Goal: Task Accomplishment & Management: Complete application form

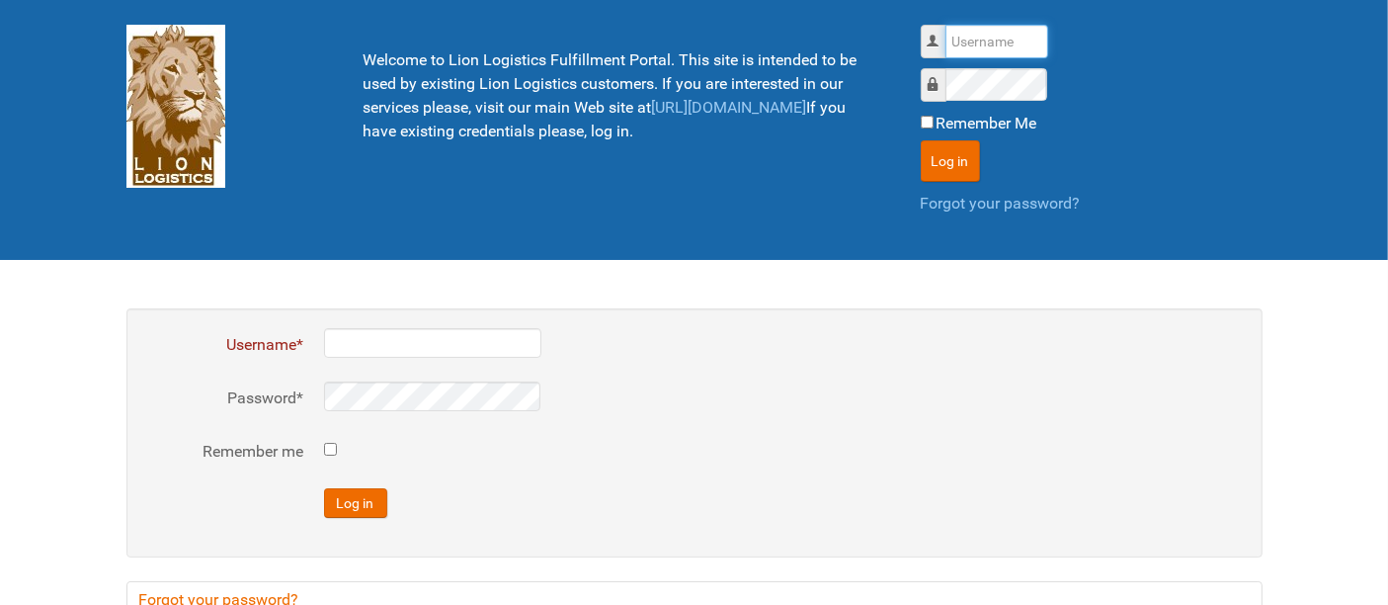
click at [999, 51] on input "Username" at bounding box center [996, 42] width 103 height 34
type input "al"
click at [921, 140] on button "Log in" at bounding box center [950, 160] width 59 height 41
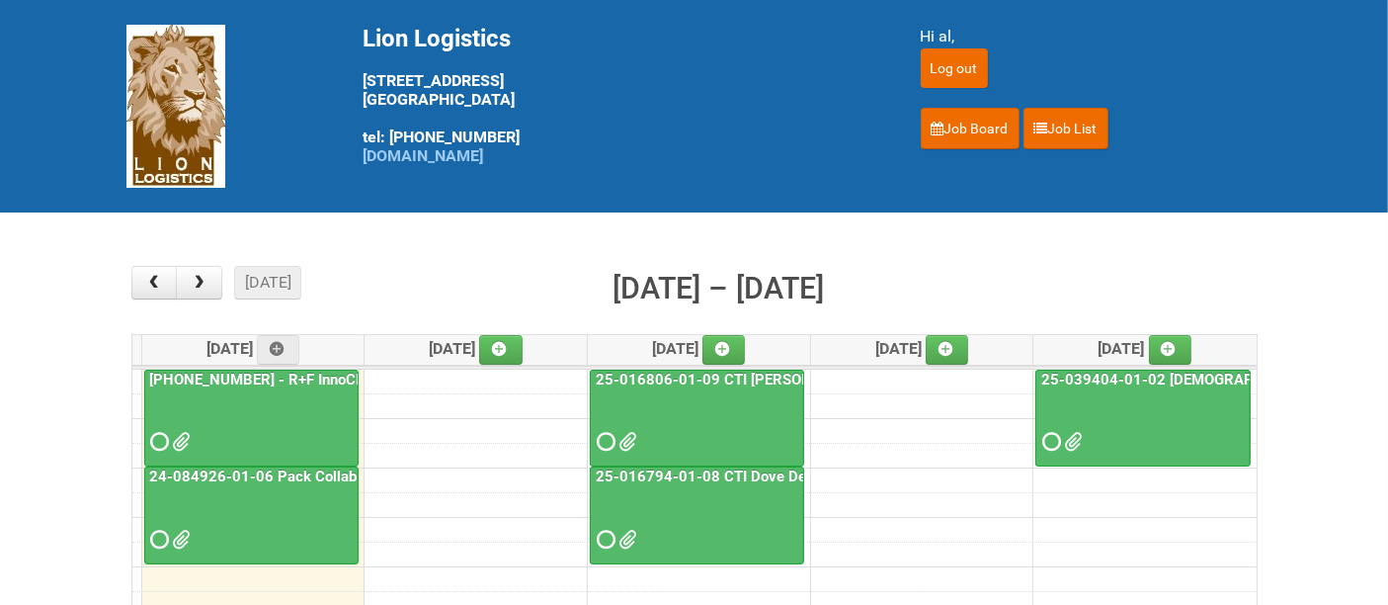
click at [251, 417] on div at bounding box center [251, 424] width 210 height 64
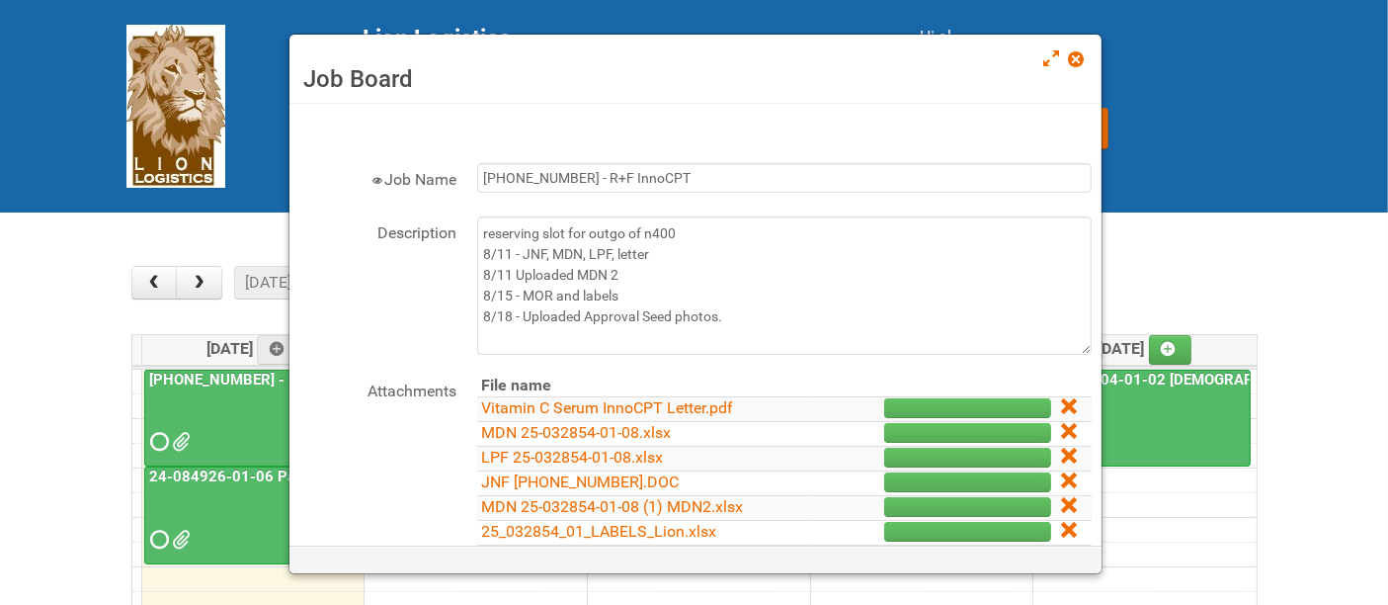
scroll to position [242, 0]
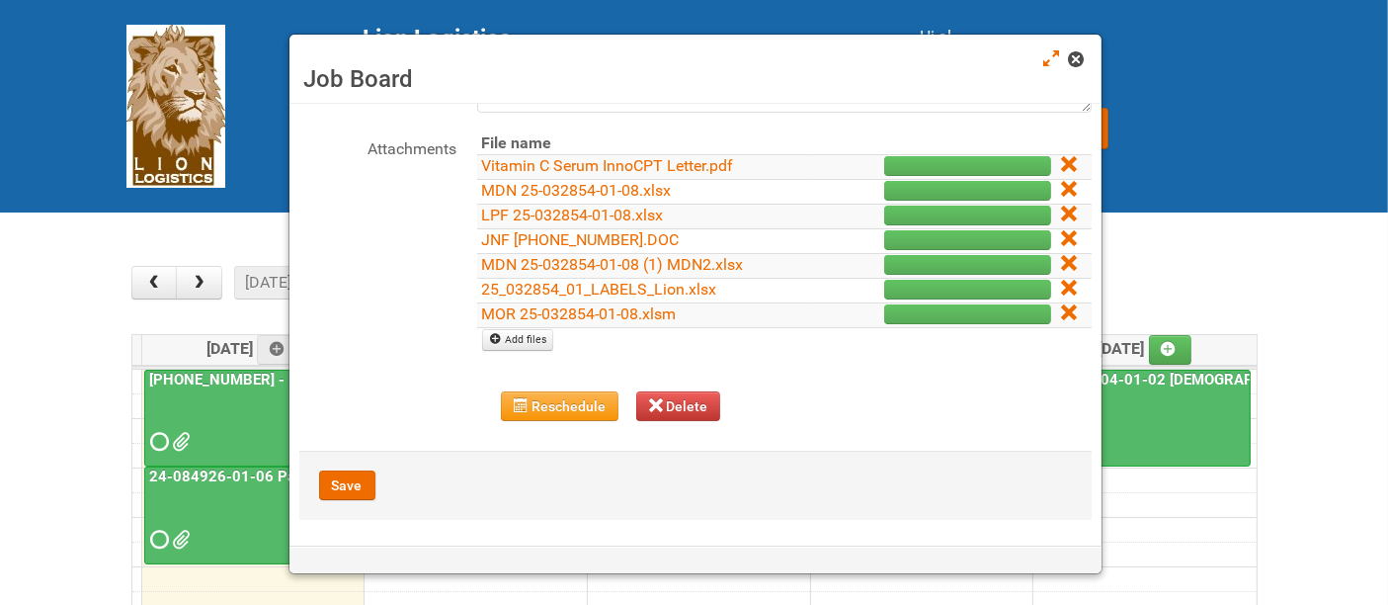
click at [1077, 57] on span at bounding box center [1076, 59] width 14 height 14
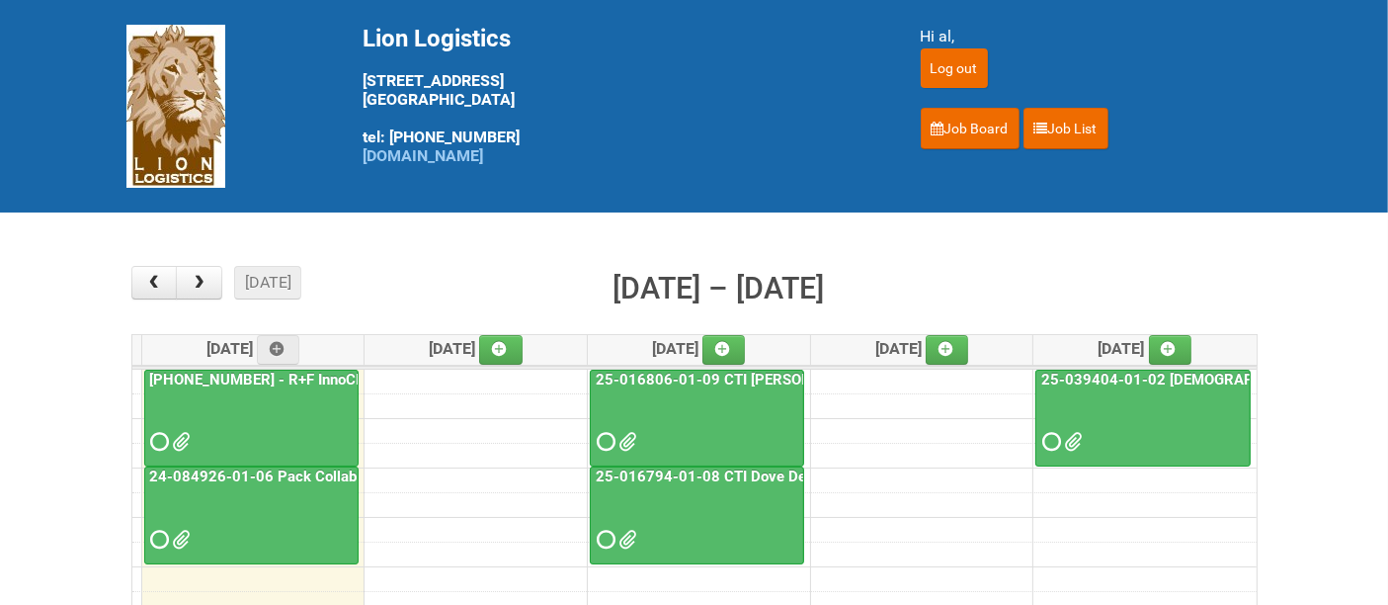
scroll to position [110, 0]
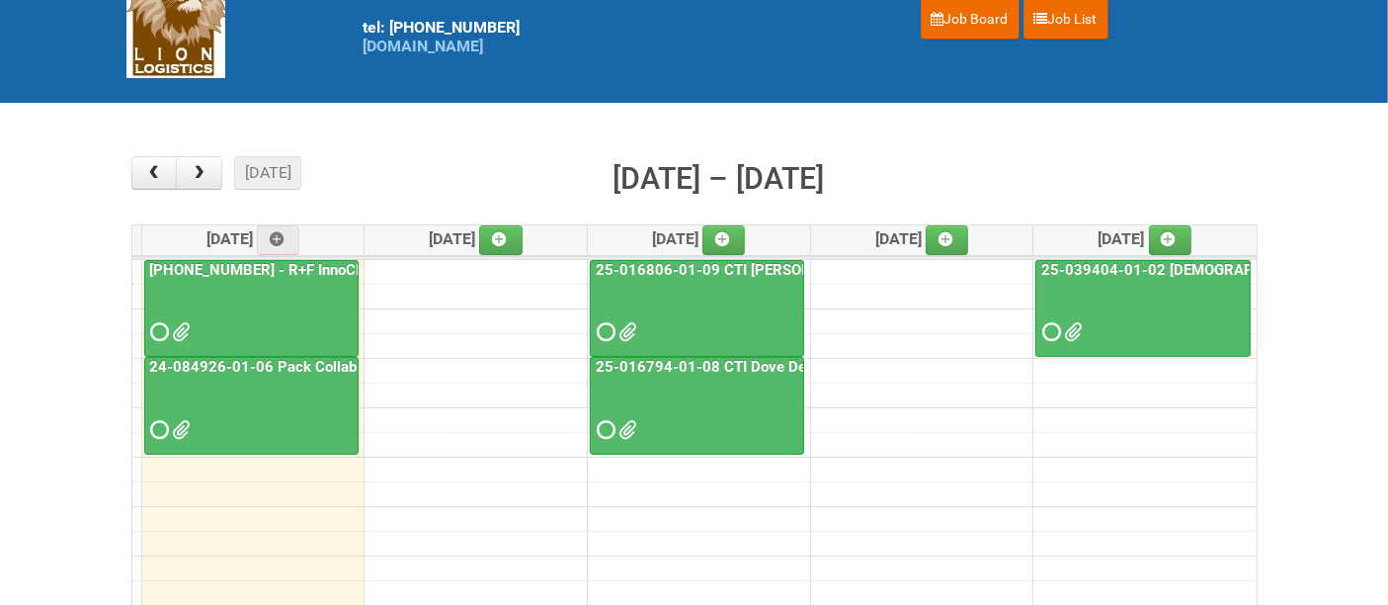
click at [284, 309] on div at bounding box center [251, 315] width 210 height 64
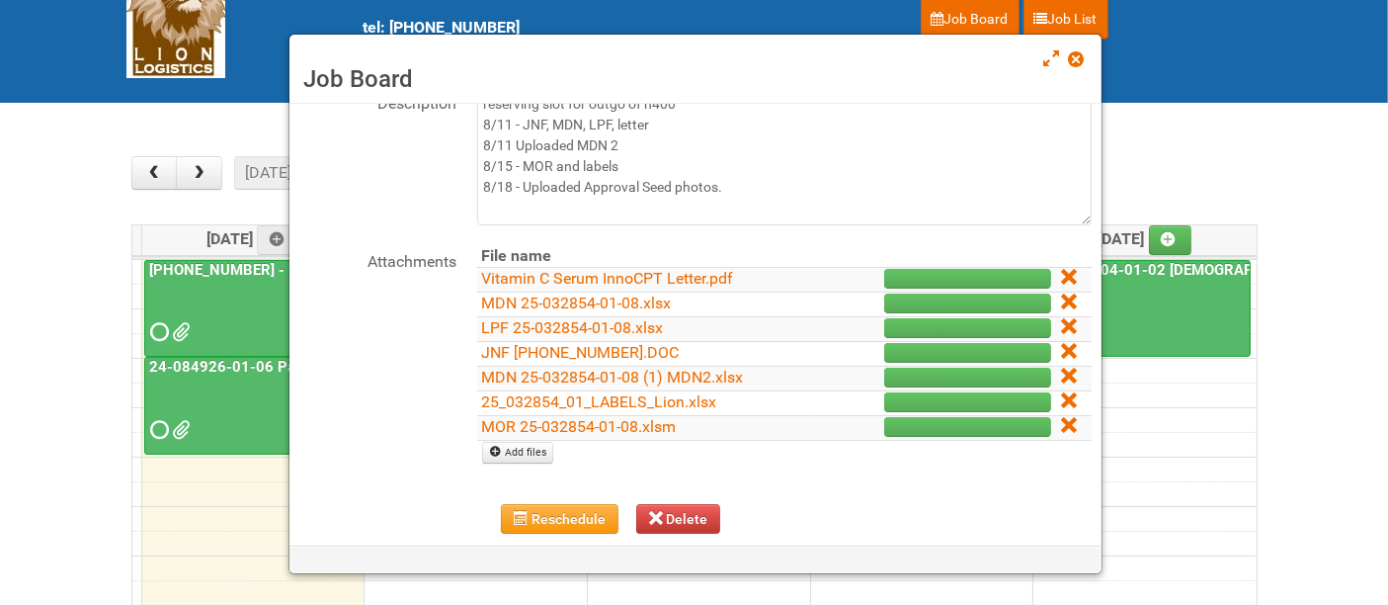
scroll to position [242, 0]
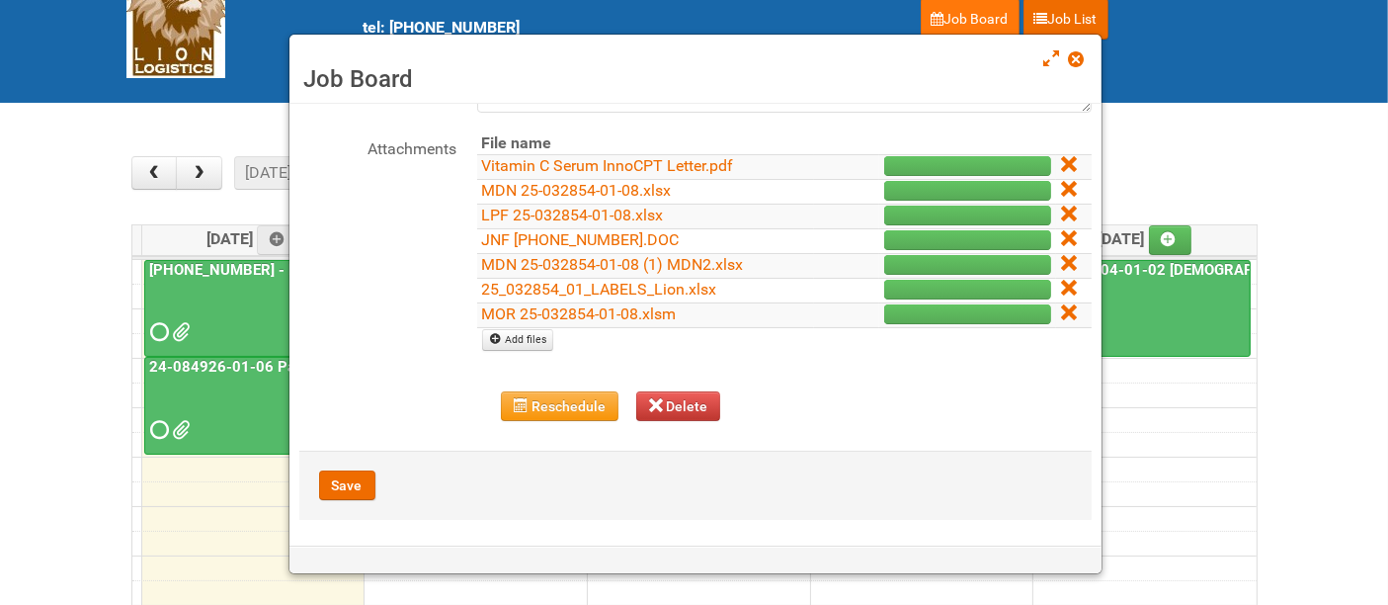
drag, startPoint x: 1073, startPoint y: 53, endPoint x: 1007, endPoint y: 15, distance: 76.6
click at [1073, 52] on span at bounding box center [1076, 59] width 14 height 14
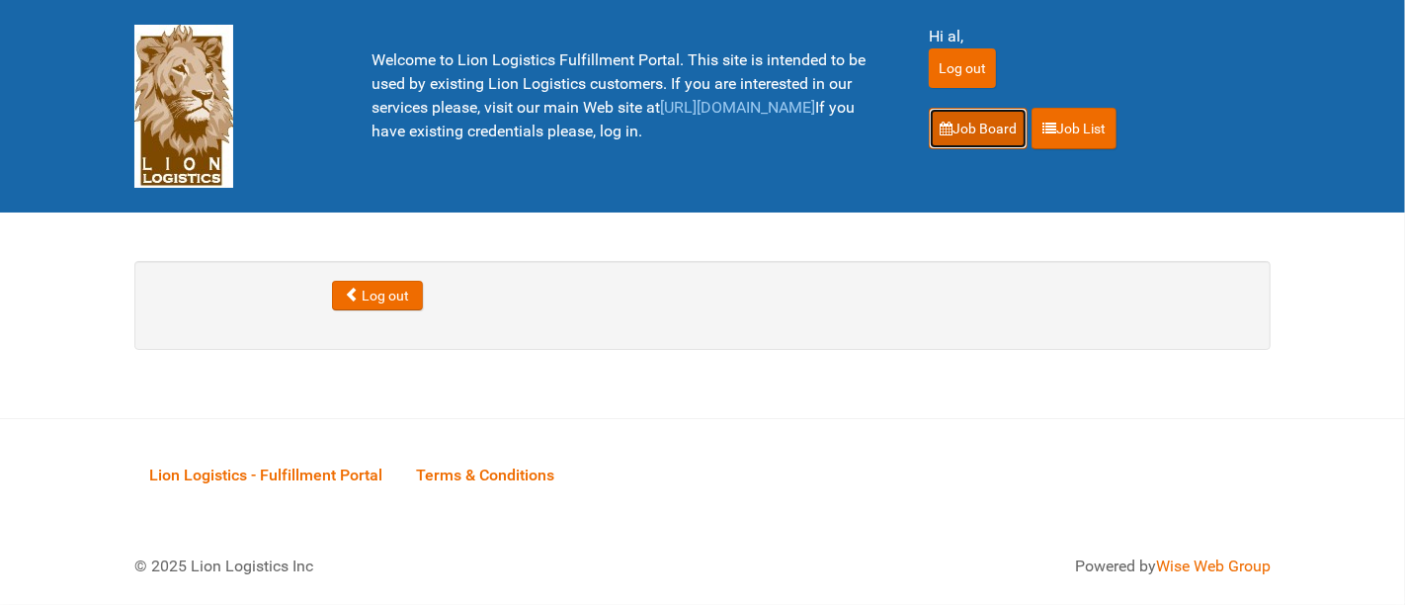
click at [992, 126] on link "Job Board" at bounding box center [978, 128] width 99 height 41
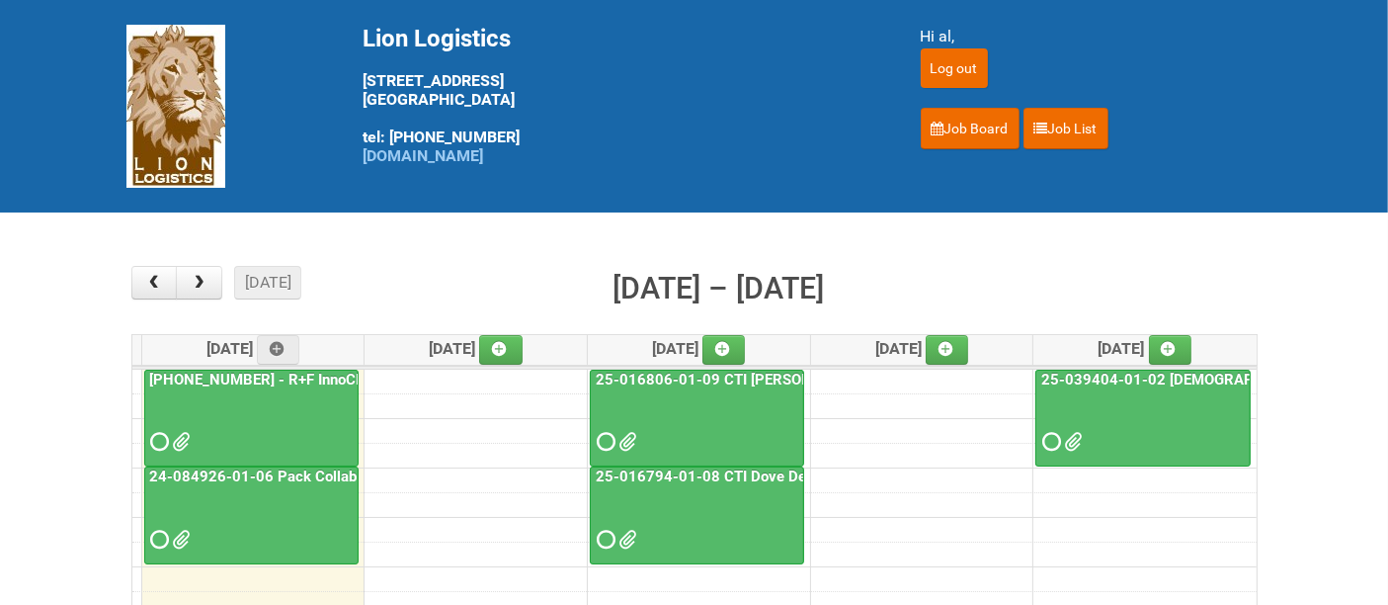
click at [273, 398] on div at bounding box center [251, 424] width 210 height 64
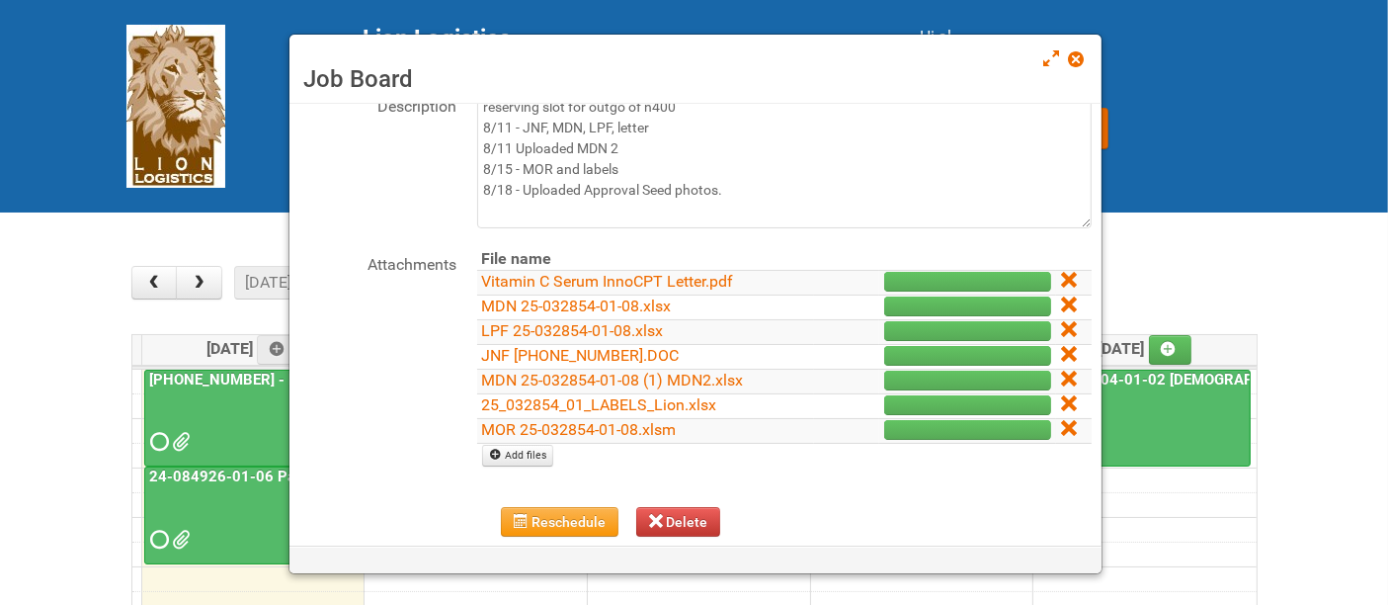
scroll to position [242, 0]
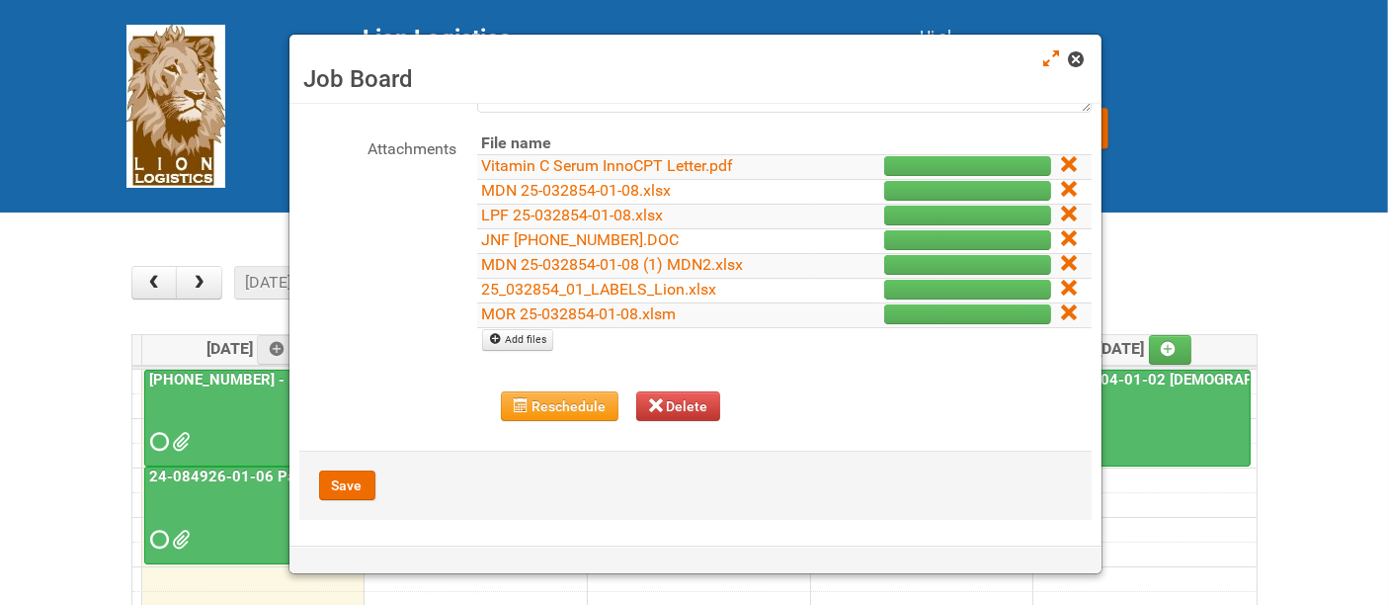
drag, startPoint x: 1074, startPoint y: 53, endPoint x: 667, endPoint y: 247, distance: 450.7
click at [1074, 54] on span at bounding box center [1076, 59] width 14 height 14
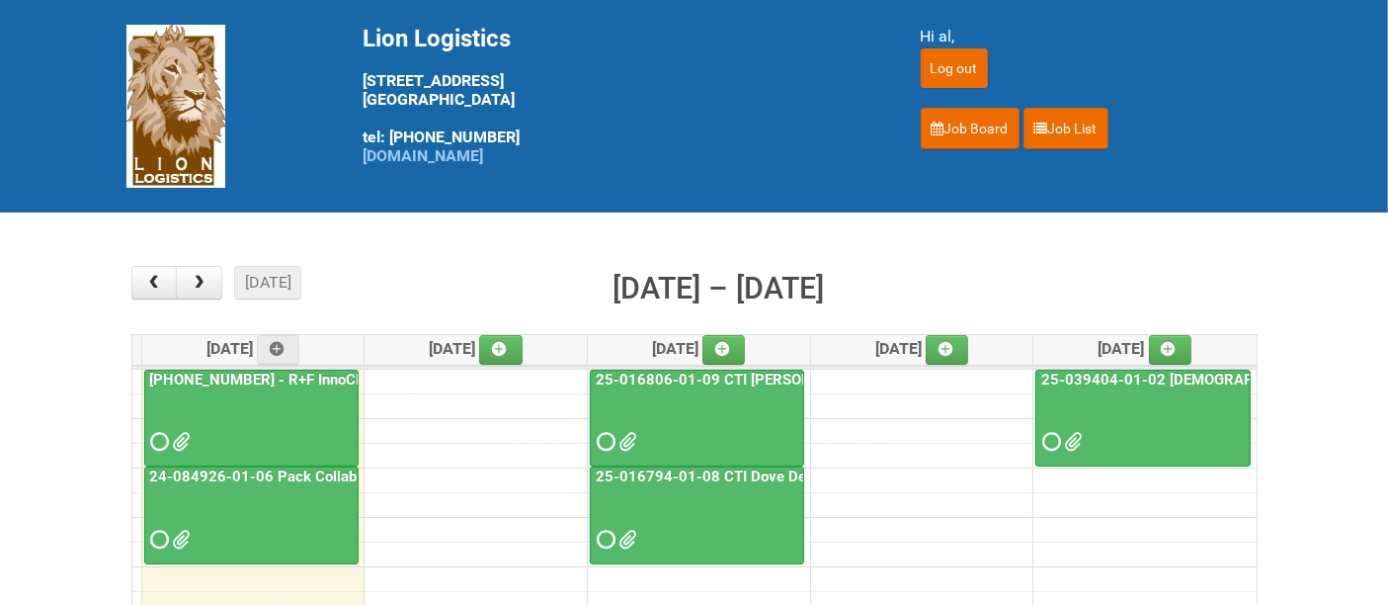
click at [266, 405] on div at bounding box center [251, 424] width 210 height 64
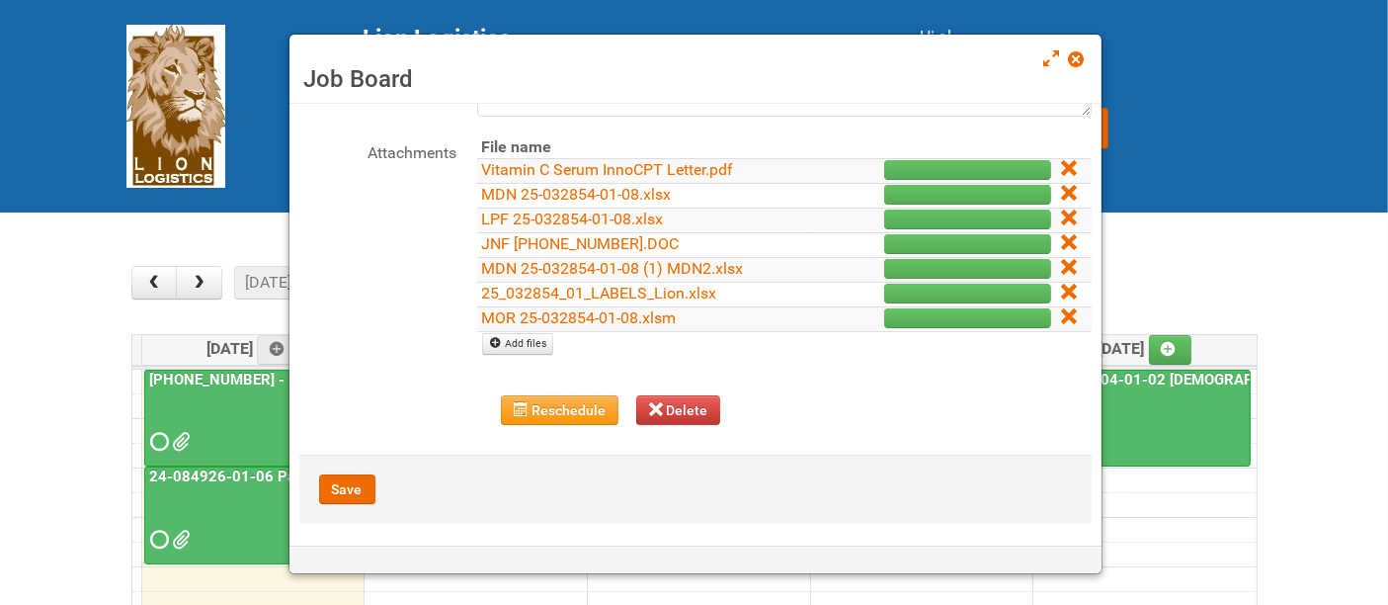
scroll to position [242, 0]
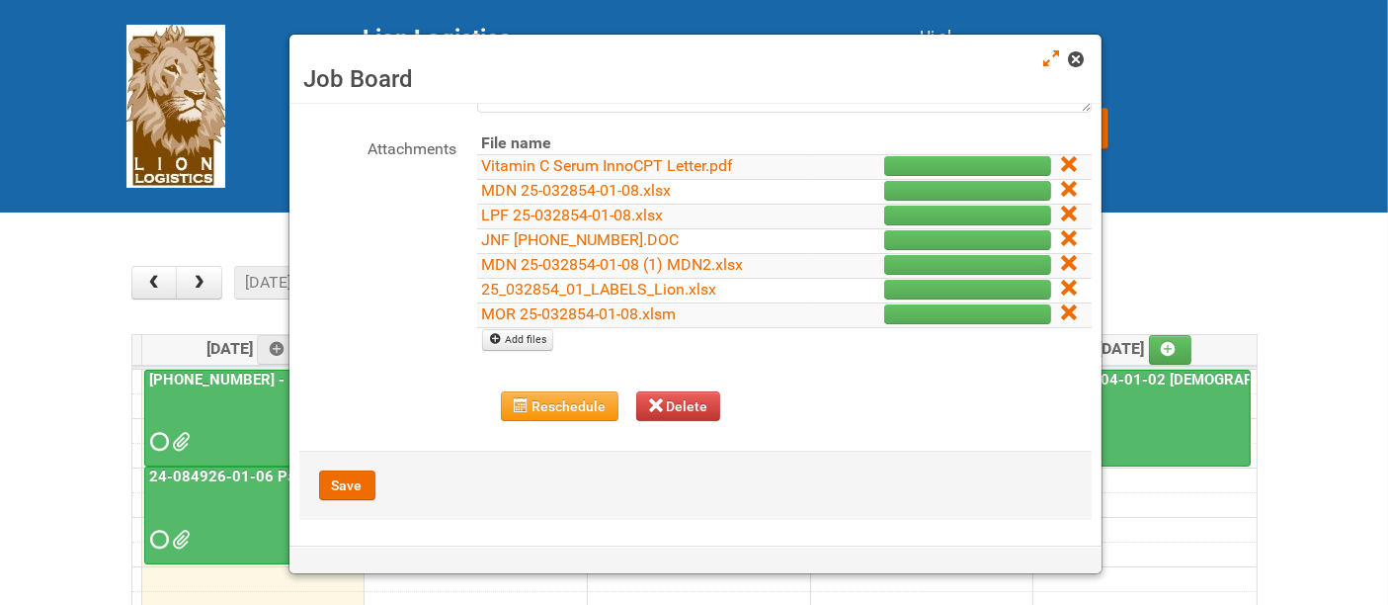
click at [1083, 52] on span at bounding box center [1076, 59] width 14 height 14
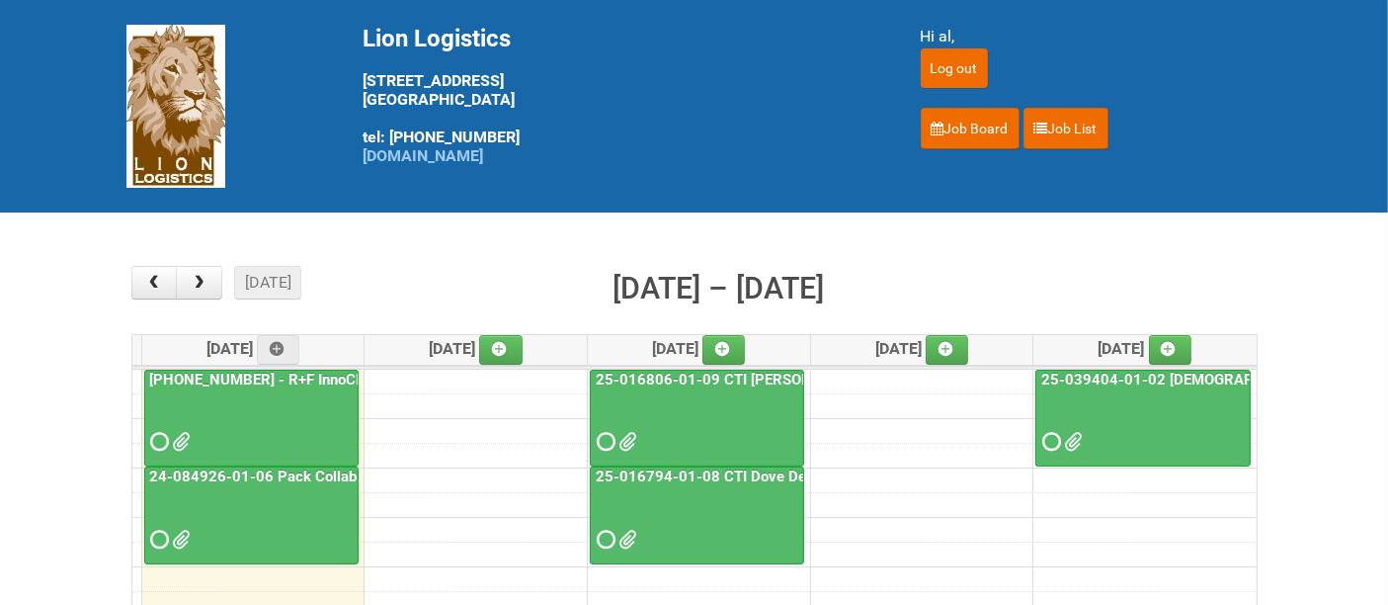
click at [248, 509] on div at bounding box center [251, 522] width 210 height 64
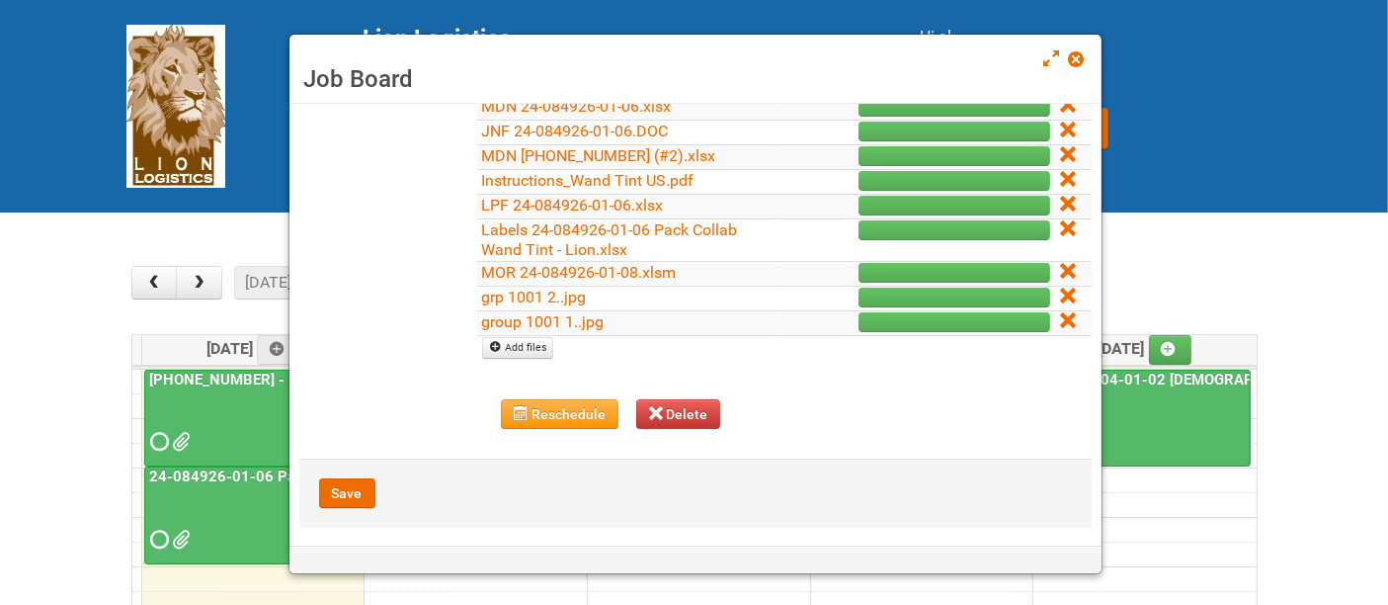
scroll to position [309, 0]
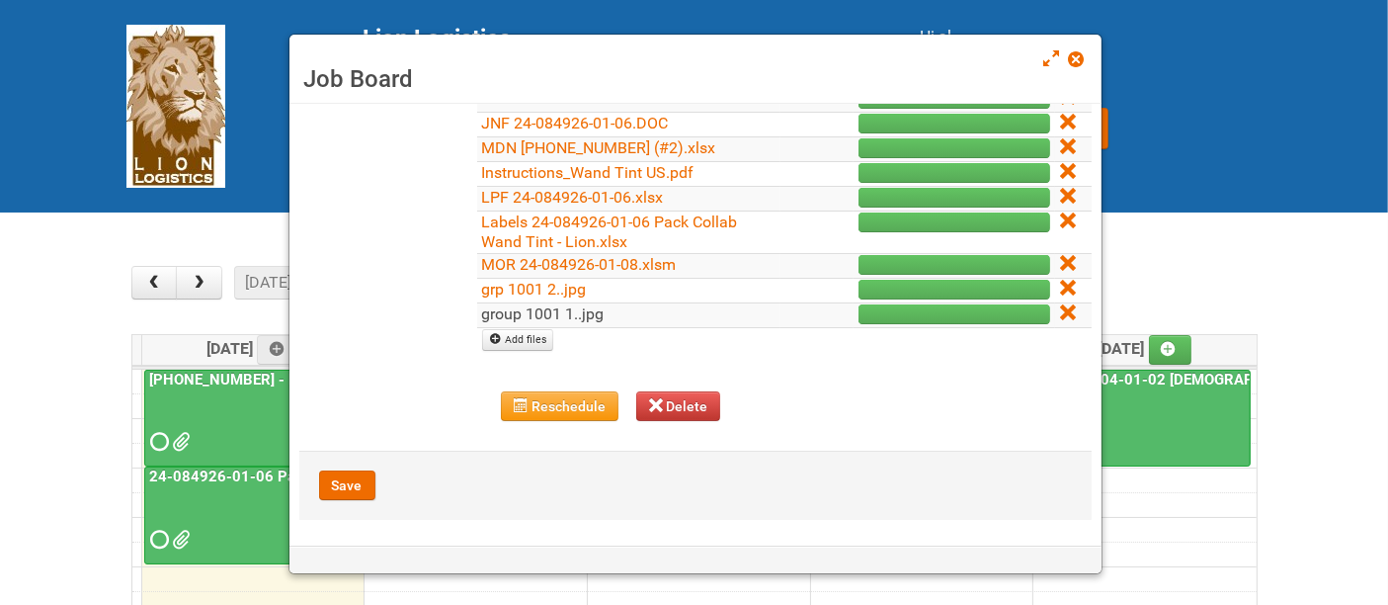
click at [555, 311] on link "group 1001 1..jpg" at bounding box center [543, 313] width 122 height 19
click at [1060, 313] on icon at bounding box center [1067, 312] width 14 height 14
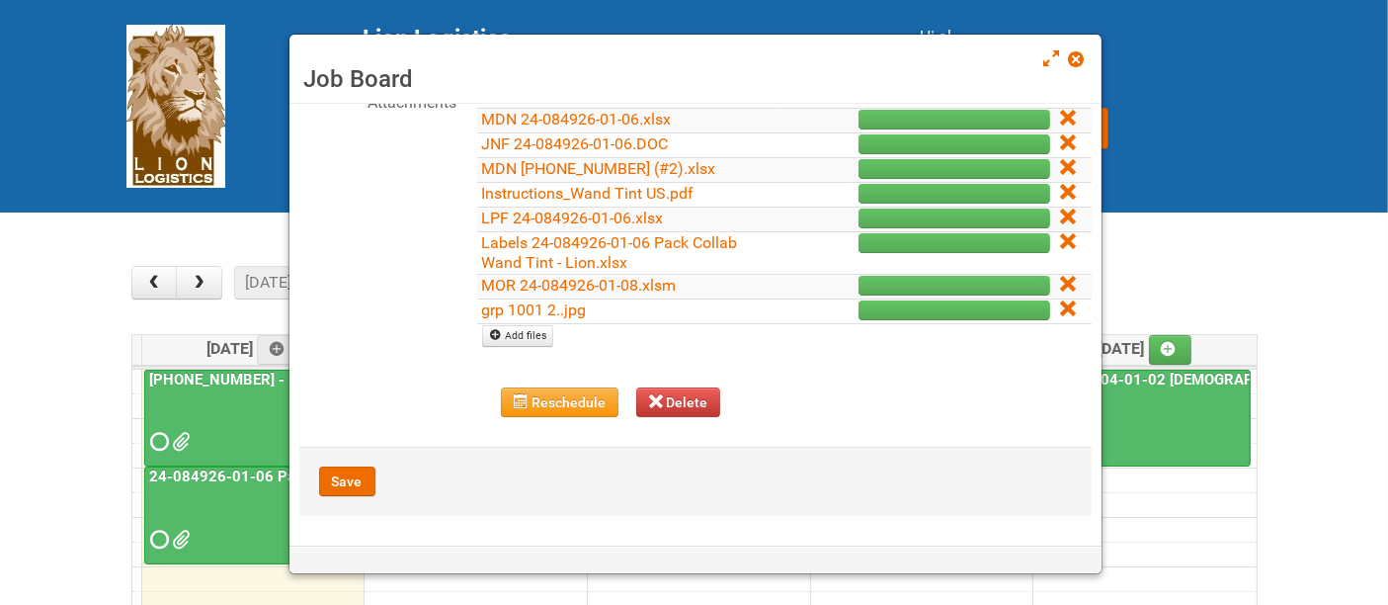
scroll to position [284, 0]
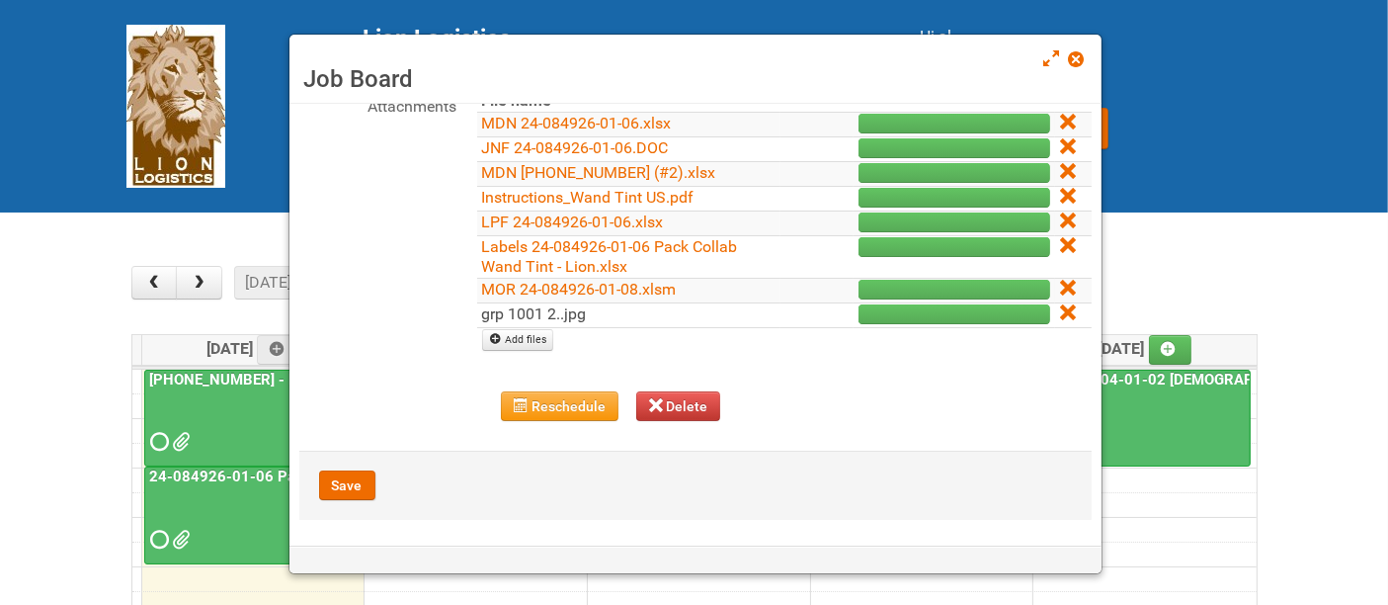
click at [567, 310] on link "grp 1001 2..jpg" at bounding box center [534, 313] width 105 height 19
drag, startPoint x: 1048, startPoint y: 309, endPoint x: 808, endPoint y: 84, distance: 329.2
click at [1060, 308] on icon at bounding box center [1067, 312] width 14 height 14
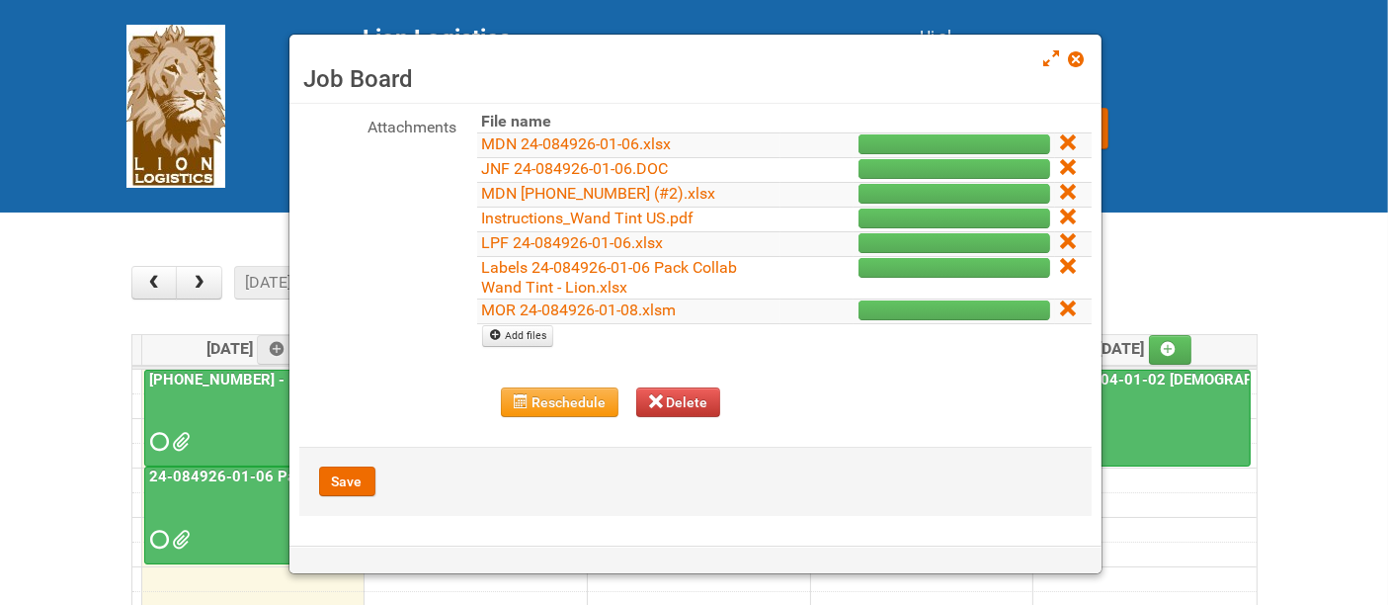
scroll to position [260, 0]
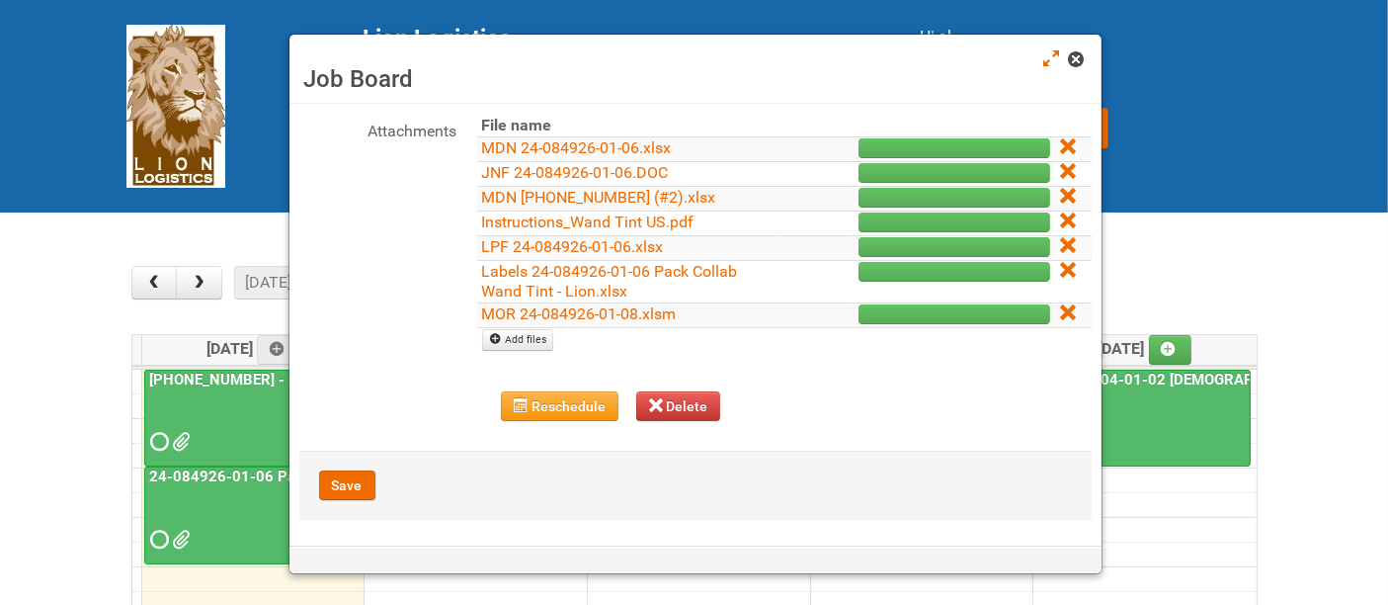
click at [1071, 59] on span at bounding box center [1076, 59] width 14 height 14
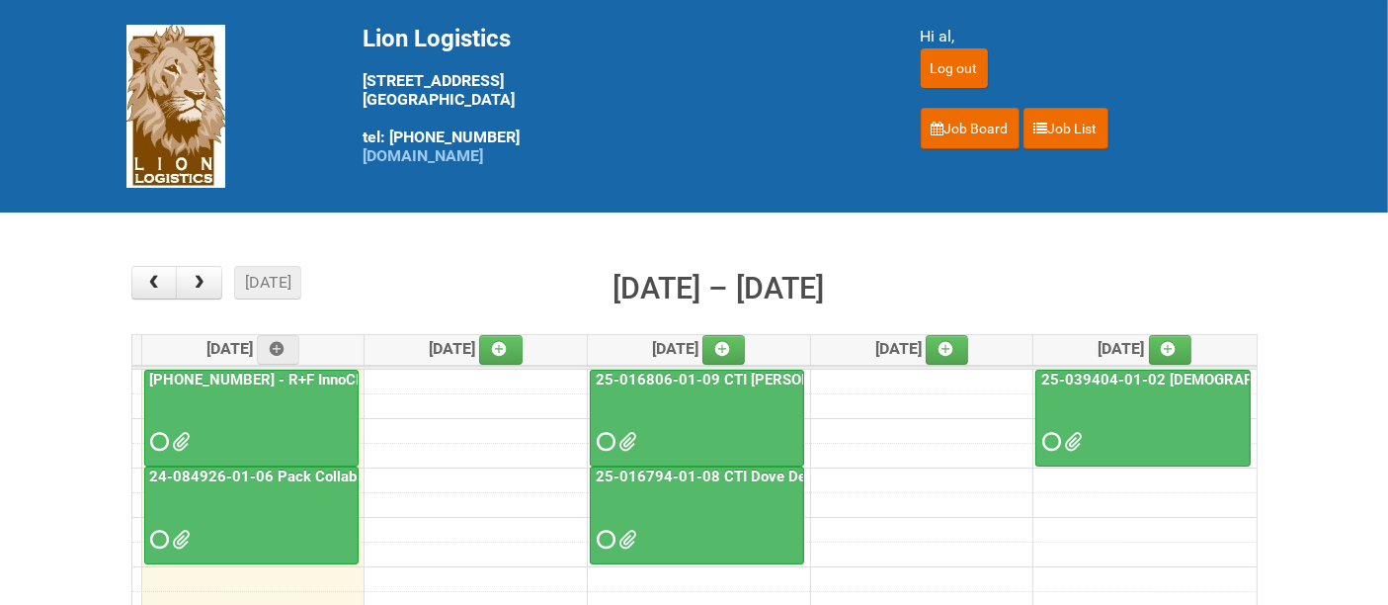
click at [265, 414] on div at bounding box center [251, 424] width 210 height 64
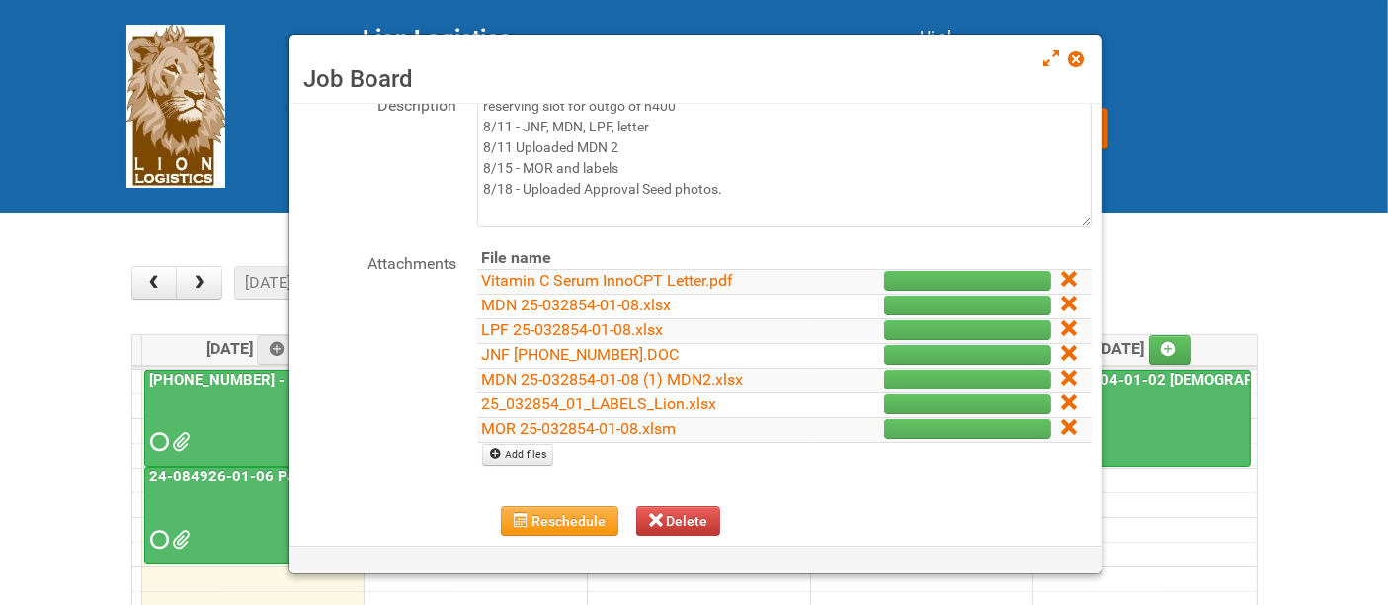
scroll to position [242, 0]
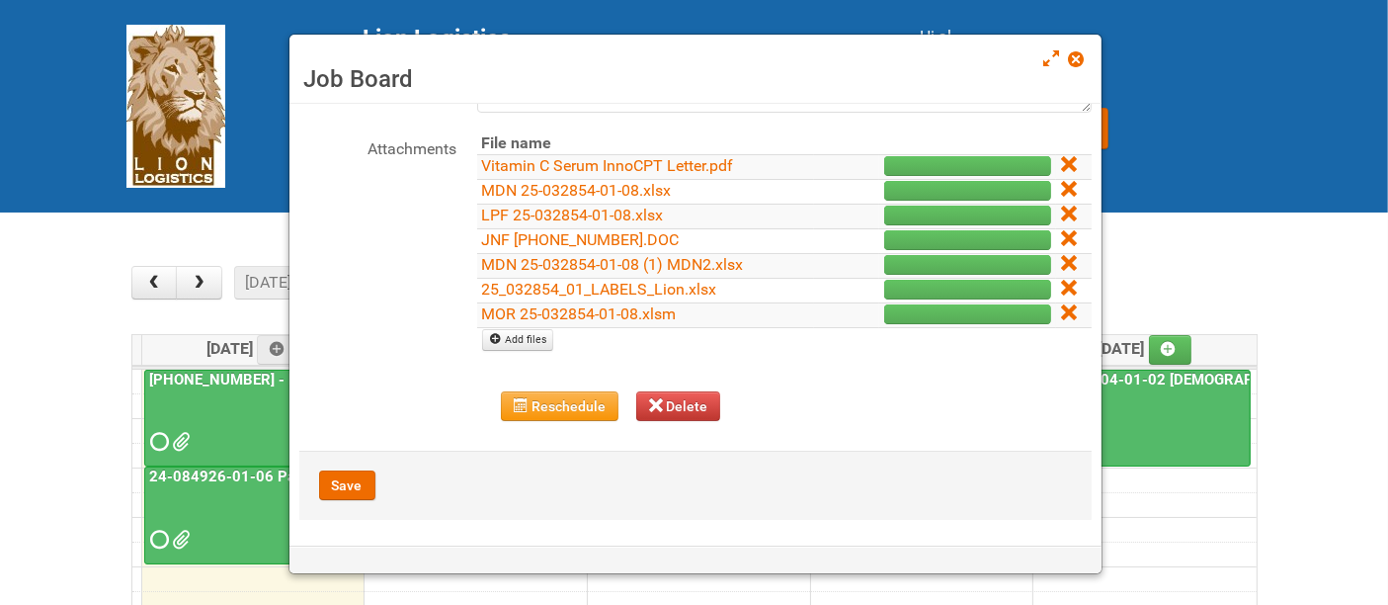
click at [1078, 53] on span at bounding box center [1076, 59] width 14 height 14
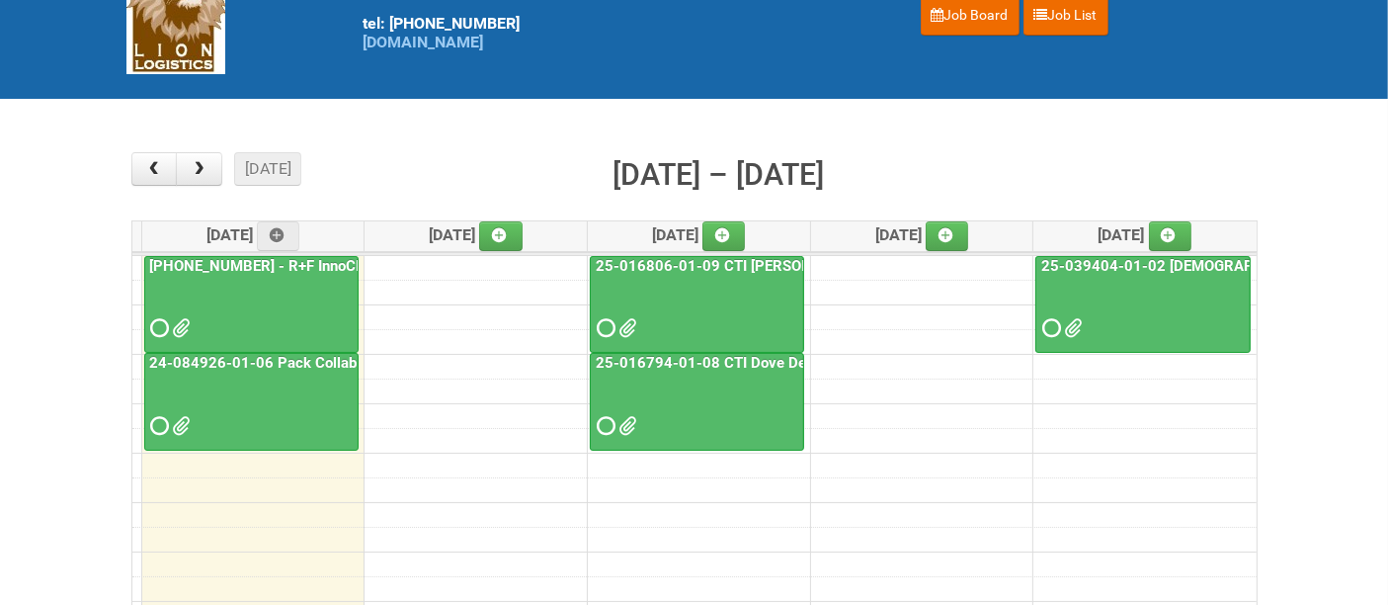
scroll to position [110, 0]
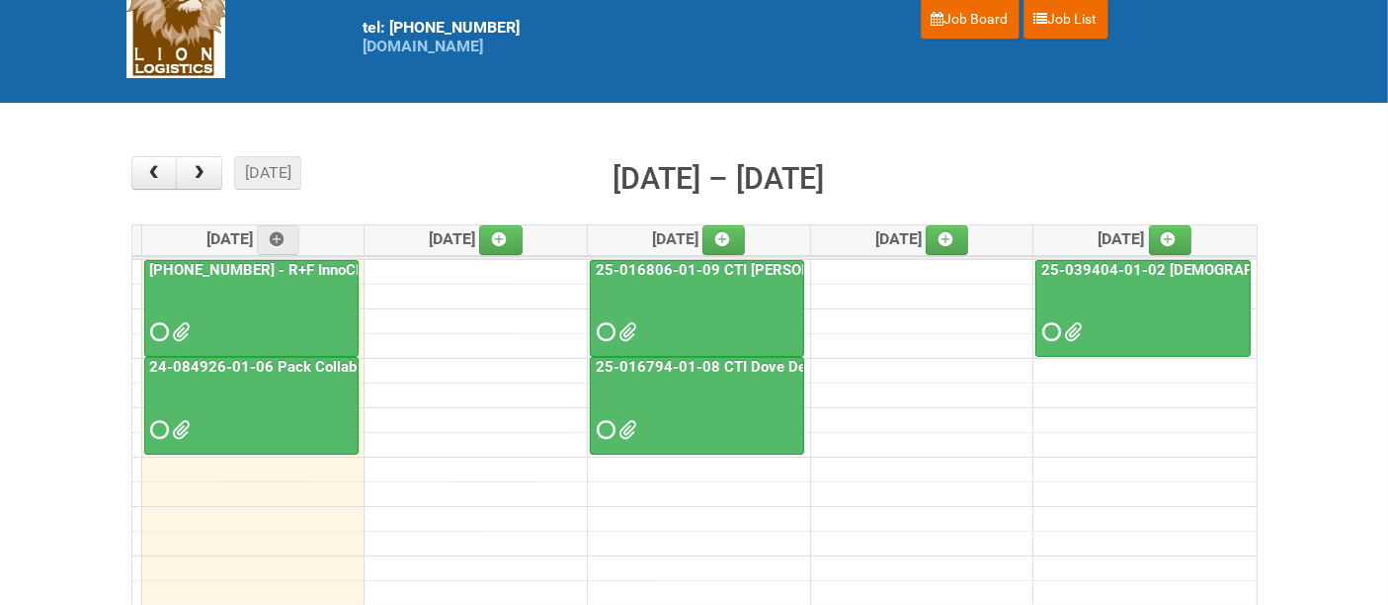
click at [268, 308] on div at bounding box center [251, 315] width 210 height 64
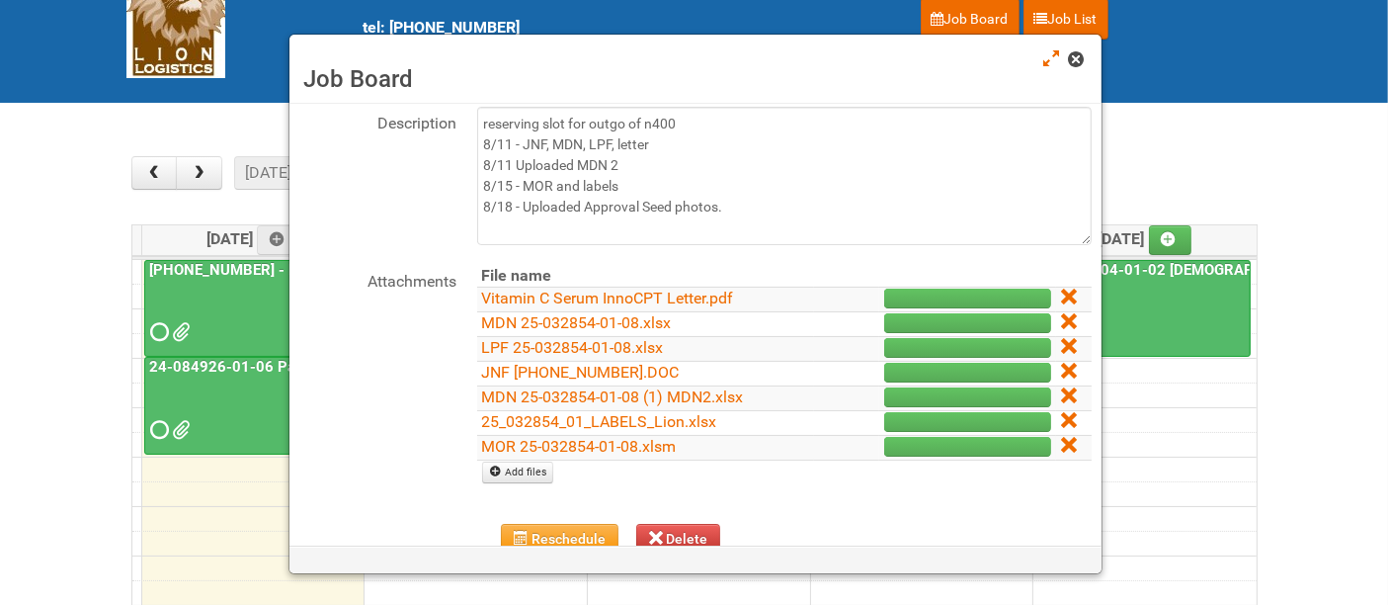
click at [1080, 61] on span at bounding box center [1076, 59] width 14 height 14
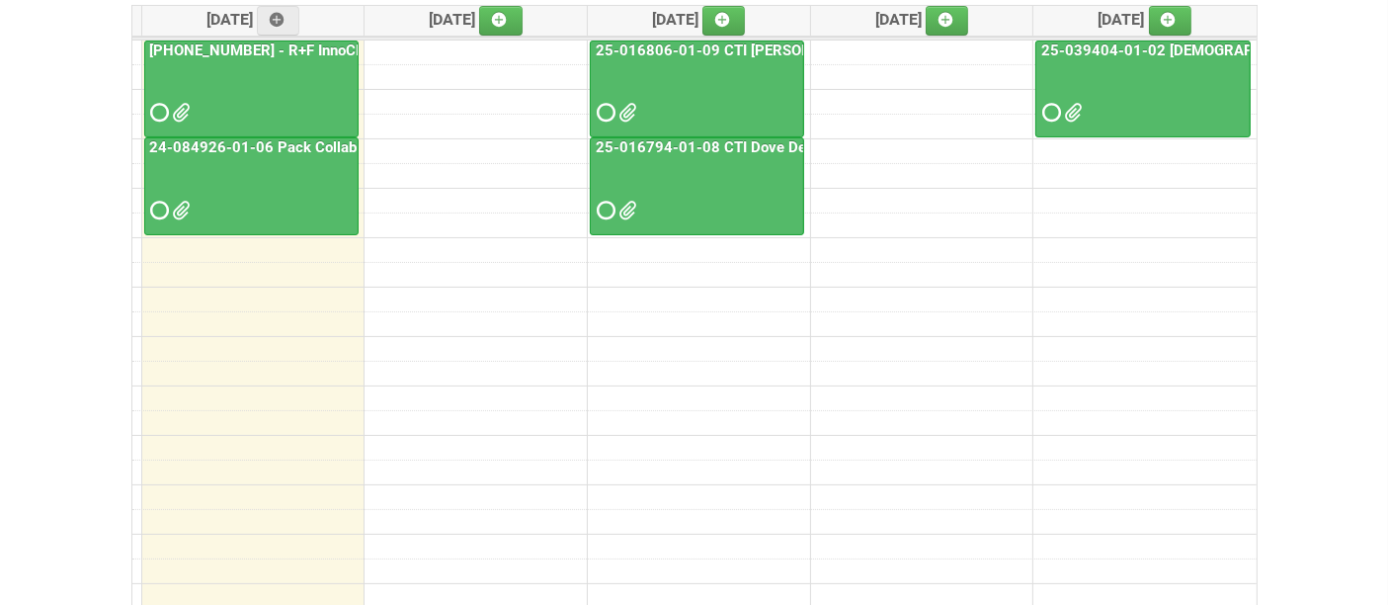
scroll to position [219, 0]
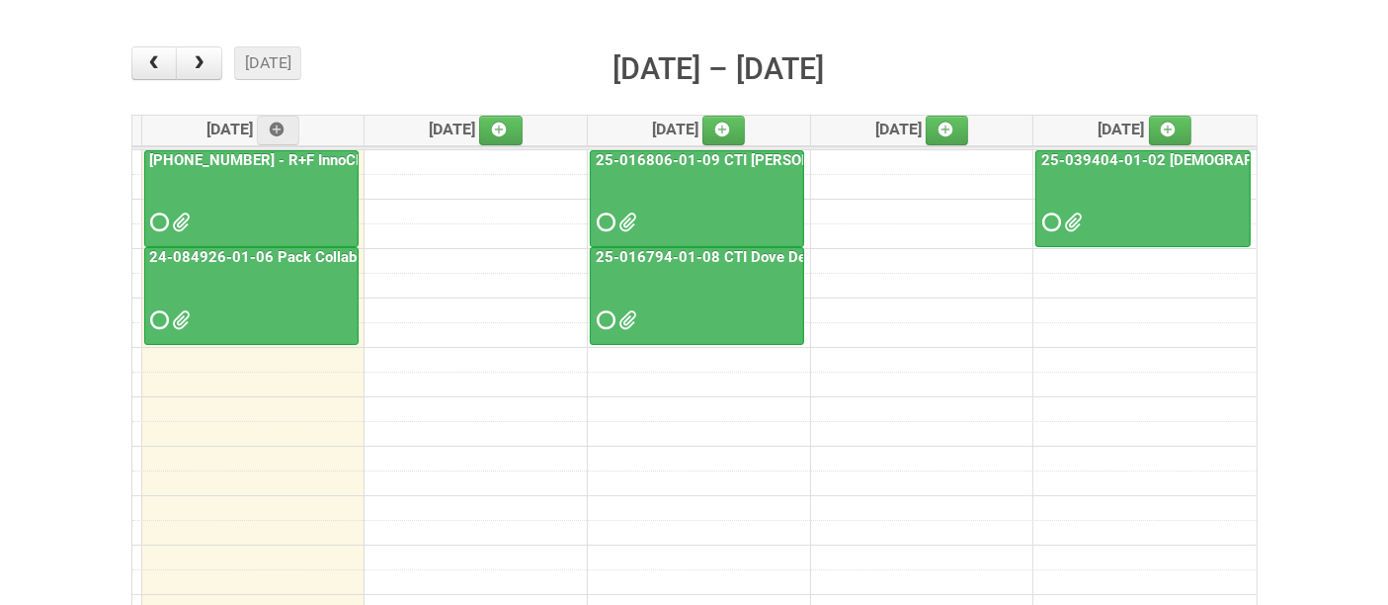
click at [272, 216] on div at bounding box center [251, 205] width 210 height 64
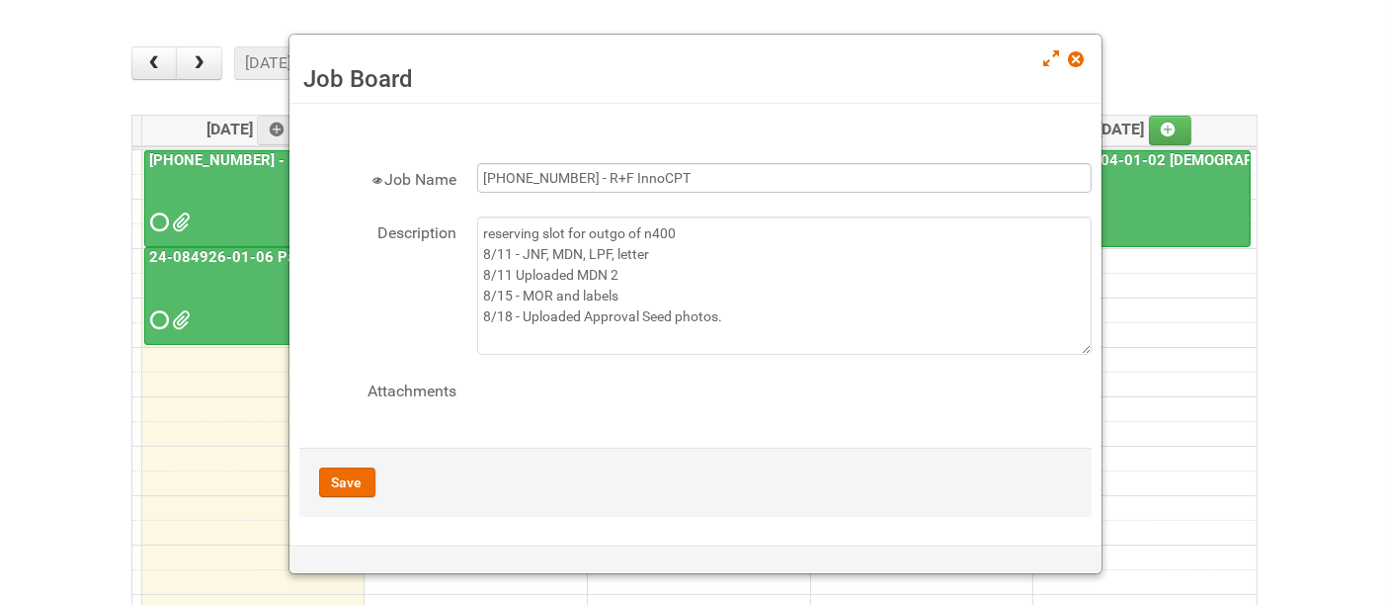
click at [733, 156] on form "× Job Name [PHONE_NUMBER] - R+F InnoCPT Description reserving slot for outgo of…" at bounding box center [695, 315] width 792 height 403
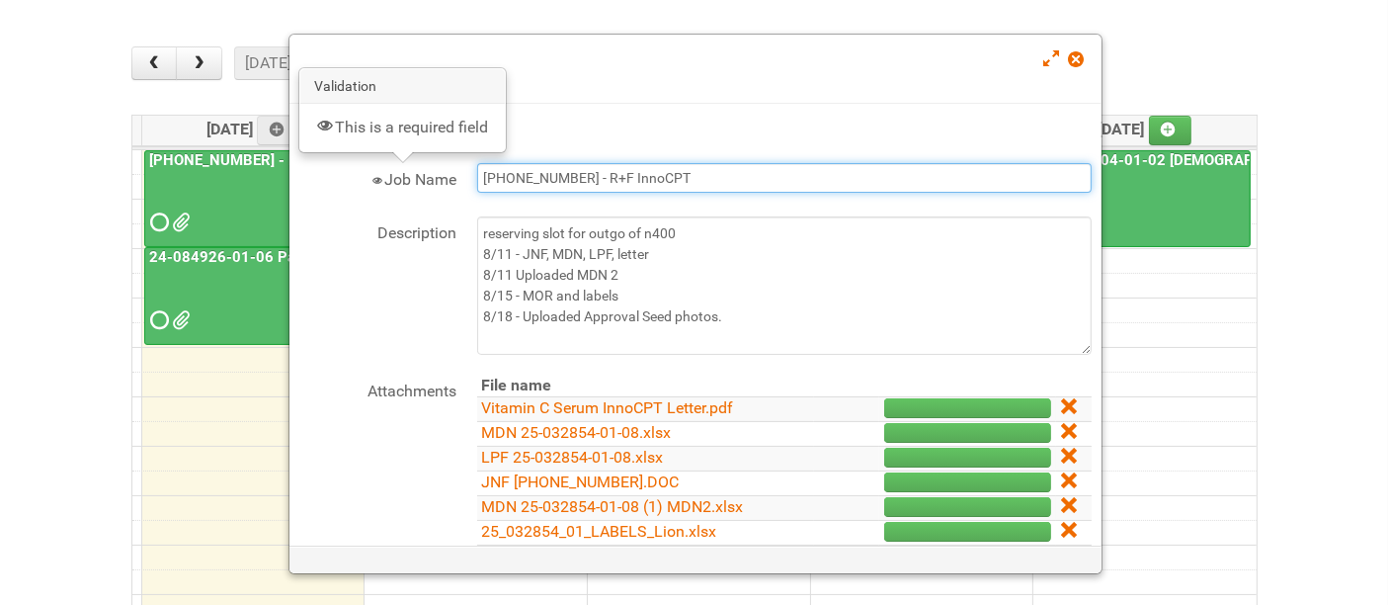
drag, startPoint x: 726, startPoint y: 172, endPoint x: 372, endPoint y: 182, distance: 353.8
click at [372, 182] on div "Job Name [PHONE_NUMBER] - R+F InnoCPT" at bounding box center [695, 180] width 792 height 34
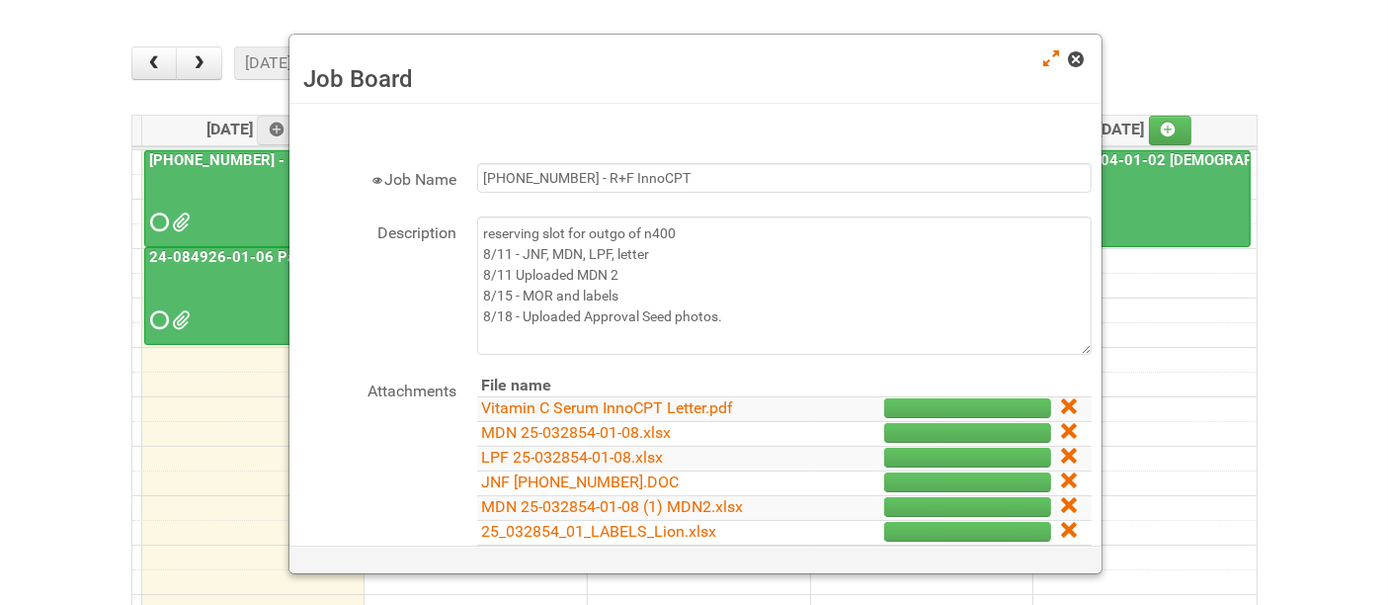
drag, startPoint x: 1075, startPoint y: 57, endPoint x: 986, endPoint y: 65, distance: 89.3
click at [1075, 57] on span at bounding box center [1076, 59] width 14 height 14
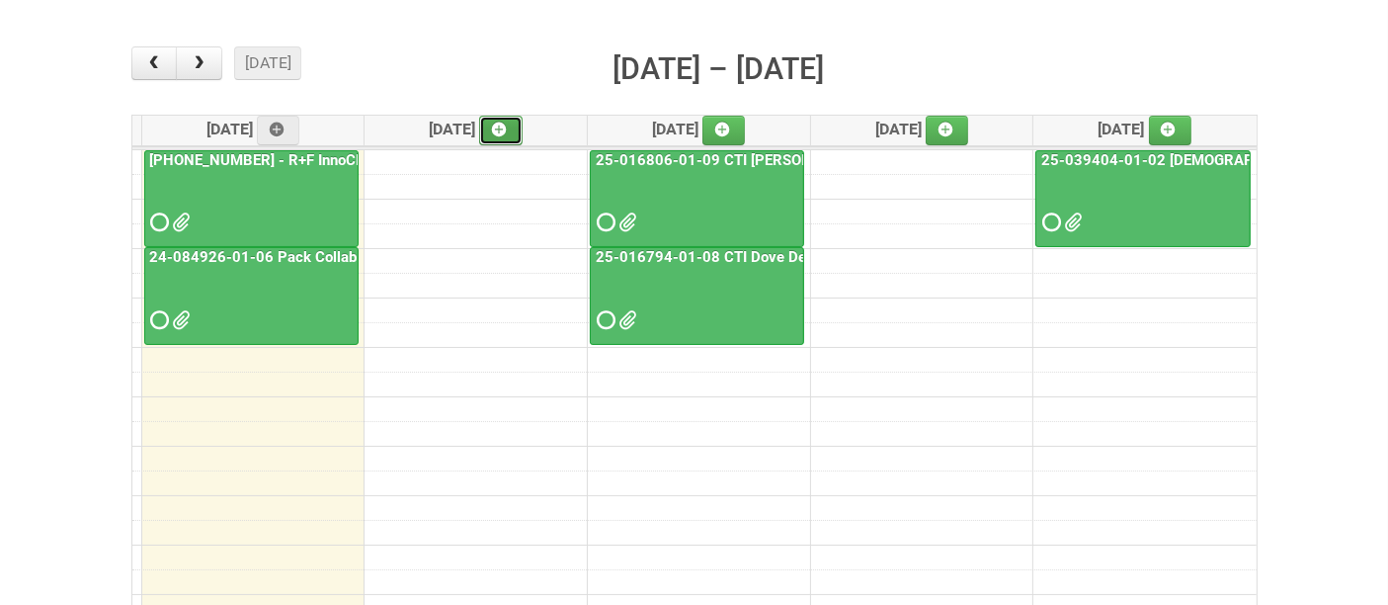
click at [500, 128] on icon at bounding box center [499, 129] width 14 height 14
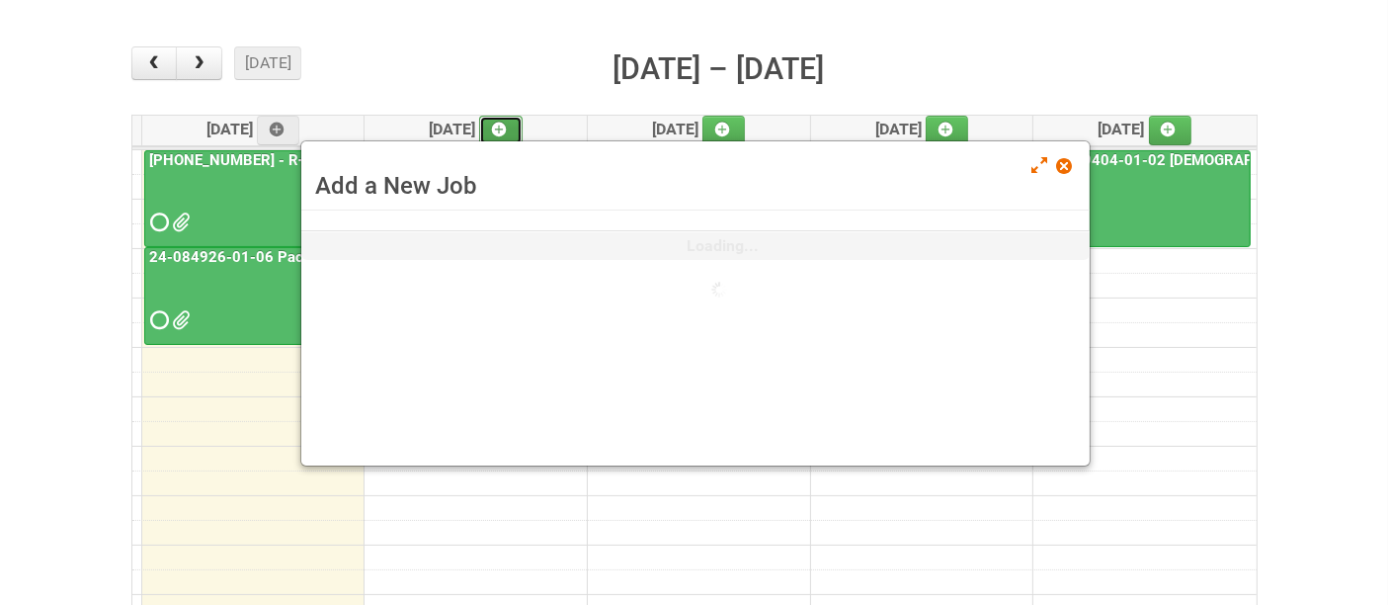
scroll to position [0, 0]
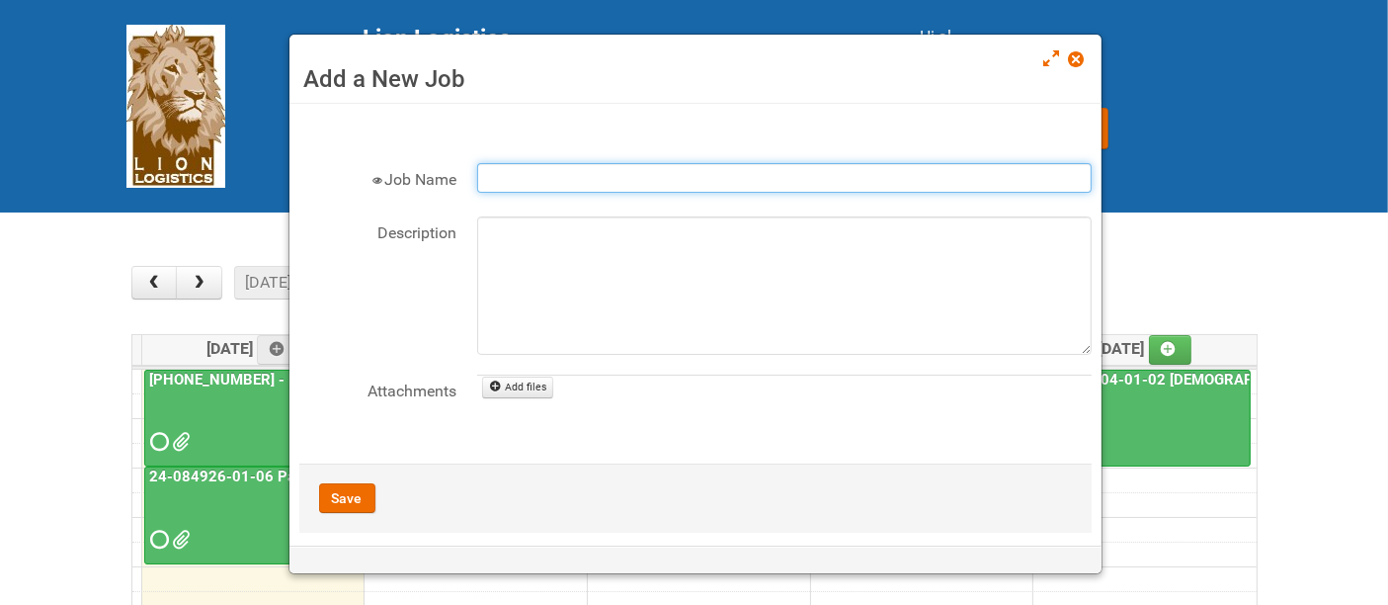
click at [604, 177] on input "Job Name" at bounding box center [784, 178] width 614 height 30
paste input "[PHONE_NUMBER] - R+F InnoCPT"
type input "[PHONE_NUMBER] - R+F InnoCPT - photo slot"
click at [356, 504] on button "Save" at bounding box center [347, 498] width 56 height 30
